Goal: Information Seeking & Learning: Learn about a topic

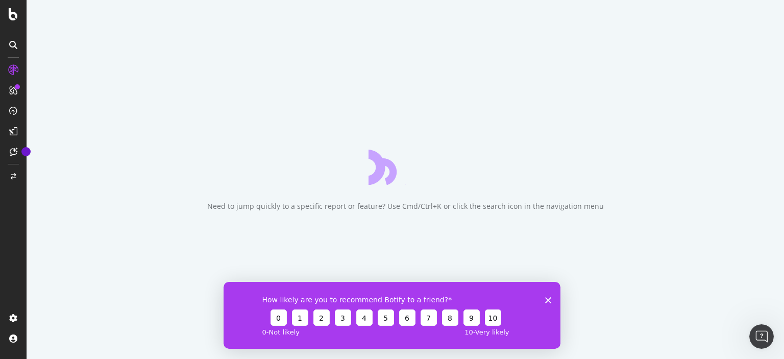
click at [539, 296] on div "How likely are you to recommend Botify to a friend? 0 1 2 3 4 5 6 7 8 9 10 0 - …" at bounding box center [391, 314] width 337 height 67
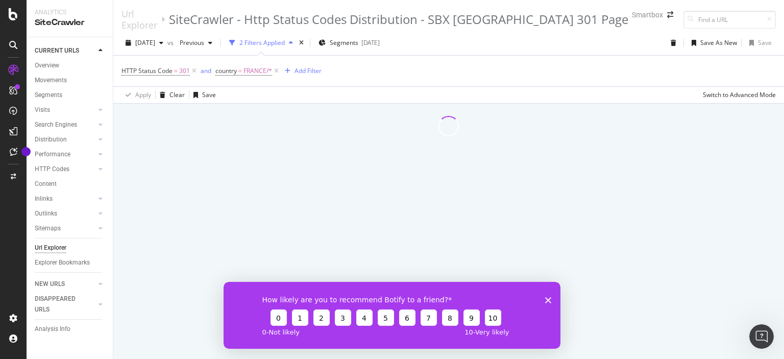
click at [551, 297] on div "How likely are you to recommend Botify to a friend? 0 1 2 3 4 5 6 7 8 9 10 0 - …" at bounding box center [391, 314] width 337 height 67
click at [549, 299] on polygon "Close survey" at bounding box center [548, 299] width 6 height 6
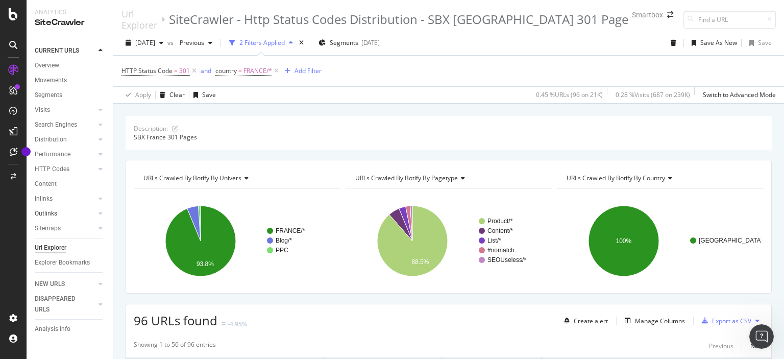
click at [83, 208] on link "Outlinks" at bounding box center [65, 213] width 61 height 11
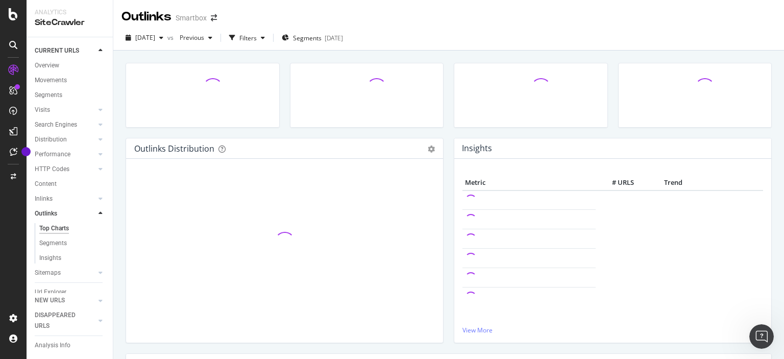
scroll to position [38, 0]
click at [49, 259] on div "Url Explorer" at bounding box center [74, 264] width 78 height 15
click at [49, 259] on div "Url Explorer" at bounding box center [51, 264] width 32 height 11
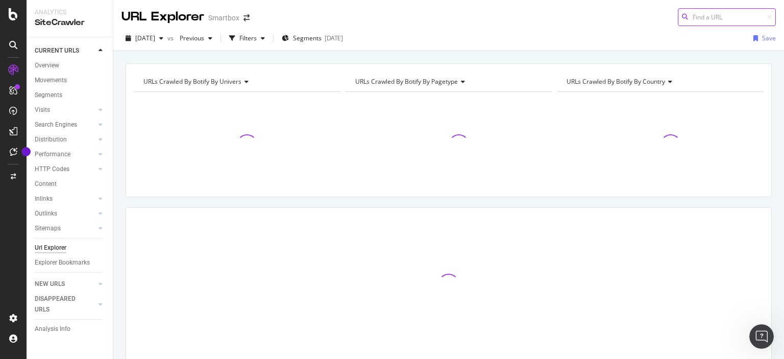
click at [710, 18] on input at bounding box center [727, 17] width 98 height 18
paste input "[URL][DOMAIN_NAME]"
type input "[URL][DOMAIN_NAME]"
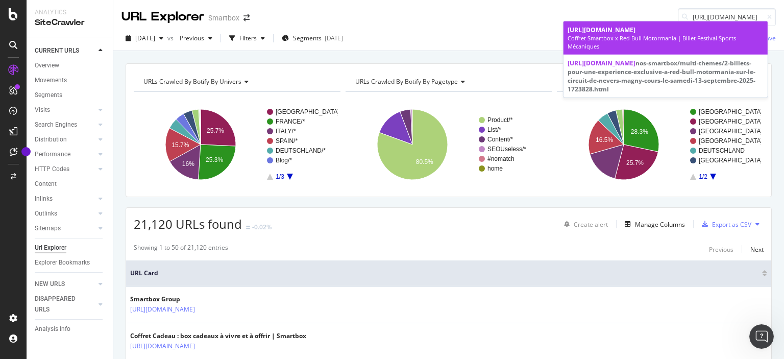
scroll to position [0, 0]
click at [697, 34] on div "[URL][DOMAIN_NAME]" at bounding box center [665, 30] width 196 height 9
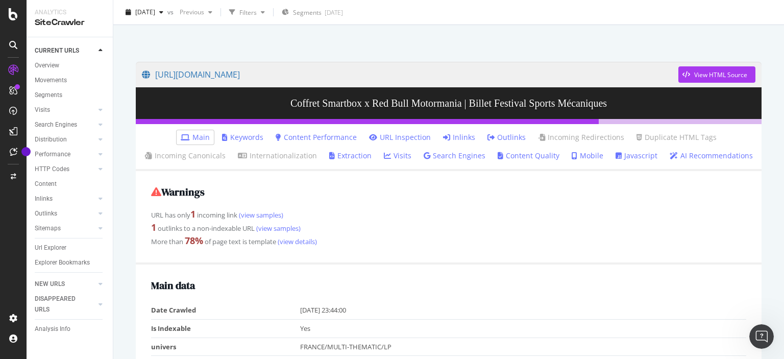
scroll to position [47, 0]
click at [453, 132] on link "Inlinks" at bounding box center [459, 137] width 32 height 10
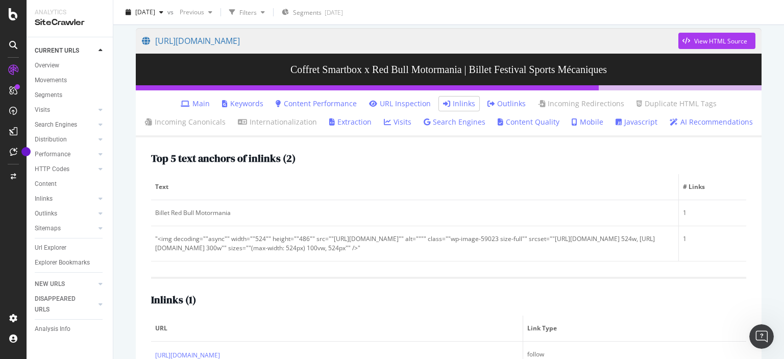
scroll to position [125, 0]
